Goal: Task Accomplishment & Management: Complete application form

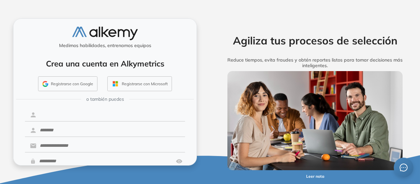
click at [110, 114] on input "text" at bounding box center [110, 114] width 149 height 12
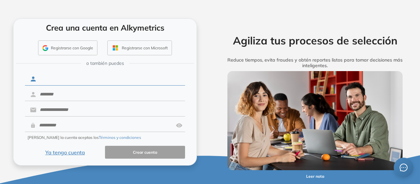
scroll to position [36, 0]
click at [209, 175] on div "Medimos habilidades, entrenamos equipos Crea una cuenta en Alkymetrics Registra…" at bounding box center [105, 92] width 210 height 184
click at [71, 152] on button "Ya tengo cuenta" at bounding box center [65, 151] width 80 height 13
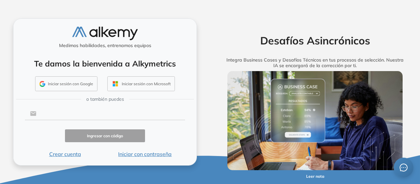
click at [69, 113] on input "text" at bounding box center [110, 113] width 149 height 12
type input "**********"
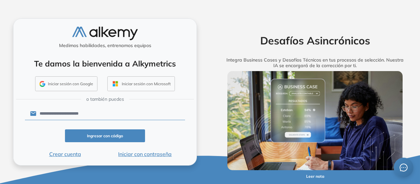
click at [91, 138] on button "Ingresar con código" at bounding box center [105, 135] width 80 height 13
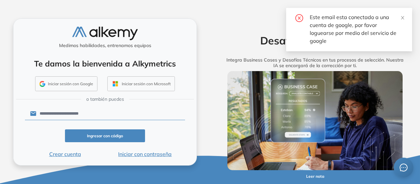
click at [79, 82] on button "Iniciar sesión con Google" at bounding box center [66, 83] width 62 height 15
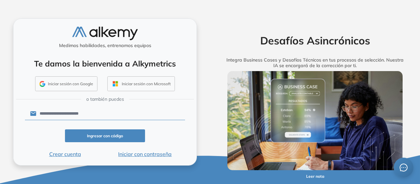
click at [75, 85] on button "Iniciar sesión con Google" at bounding box center [66, 83] width 62 height 15
click at [72, 84] on button "Iniciar sesión con Google" at bounding box center [66, 83] width 62 height 15
click at [184, 145] on form "**********" at bounding box center [105, 132] width 160 height 52
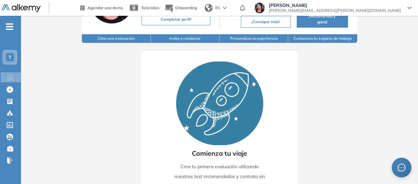
scroll to position [93, 0]
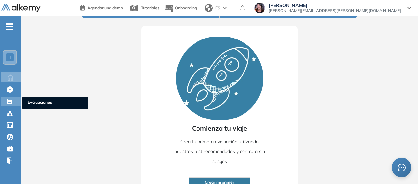
click at [7, 100] on icon at bounding box center [10, 101] width 7 height 7
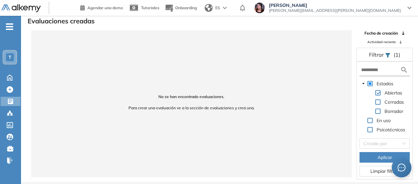
scroll to position [11, 0]
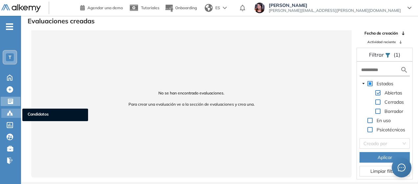
click at [7, 111] on icon at bounding box center [10, 113] width 7 height 7
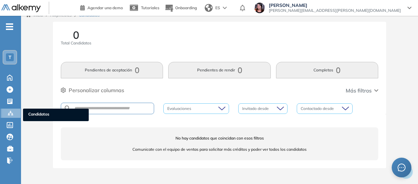
scroll to position [7, 0]
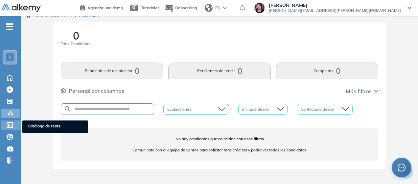
click at [9, 125] on icon at bounding box center [10, 125] width 7 height 6
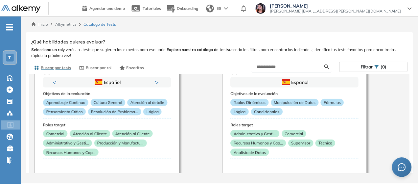
scroll to position [66, 0]
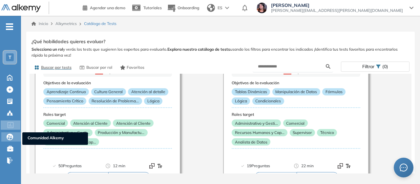
click at [15, 136] on div "Comunidad Alkemy Comunidad Alkemy" at bounding box center [11, 136] width 20 height 9
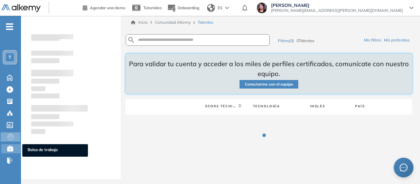
click at [10, 146] on icon at bounding box center [10, 149] width 7 height 6
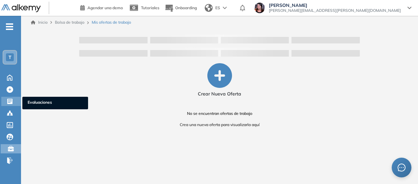
click at [11, 99] on icon at bounding box center [10, 101] width 7 height 7
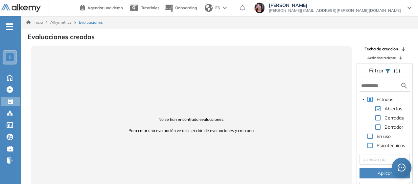
click at [371, 136] on span at bounding box center [369, 135] width 5 height 5
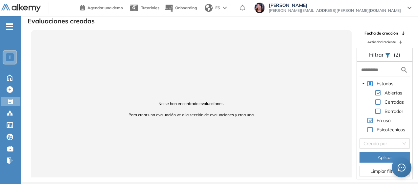
click at [374, 155] on button "Aplicar" at bounding box center [384, 157] width 50 height 11
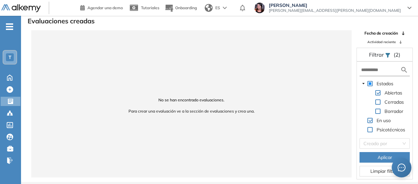
scroll to position [0, 0]
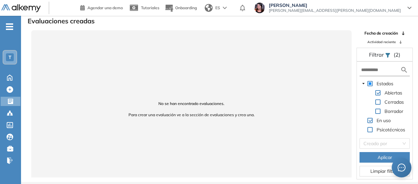
click at [410, 7] on icon at bounding box center [409, 8] width 3 height 2
click at [26, 10] on img at bounding box center [20, 8] width 39 height 8
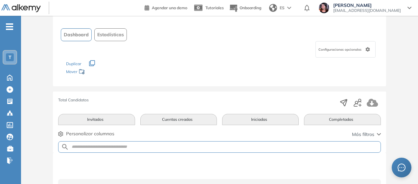
scroll to position [66, 0]
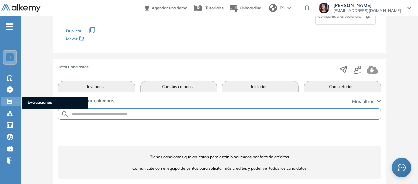
click at [12, 98] on icon at bounding box center [10, 101] width 7 height 7
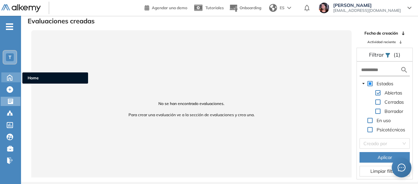
click at [9, 78] on icon at bounding box center [9, 77] width 11 height 8
